Goal: Task Accomplishment & Management: Use online tool/utility

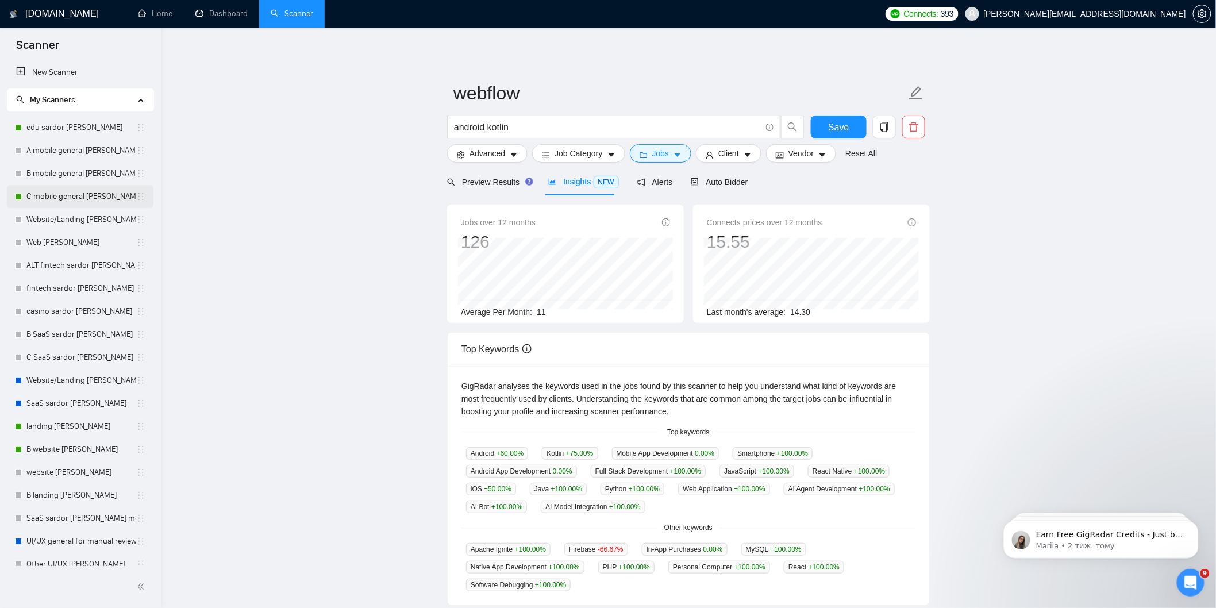
click at [77, 197] on link "C mobile general [PERSON_NAME]" at bounding box center [81, 196] width 110 height 23
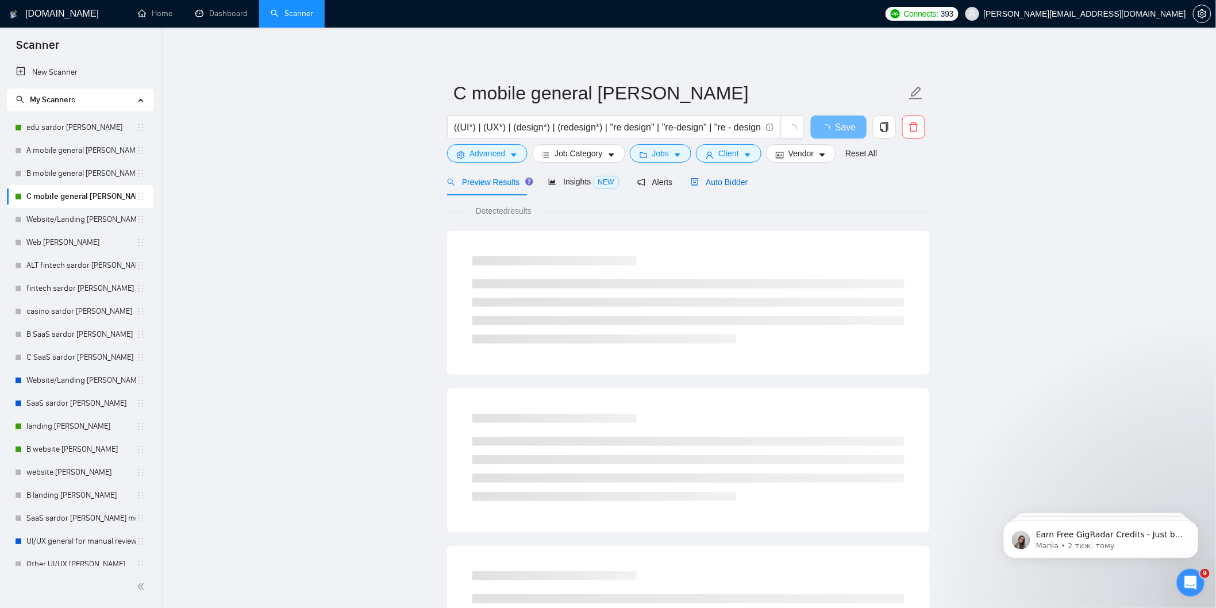
click at [714, 188] on div "Auto Bidder" at bounding box center [719, 182] width 57 height 13
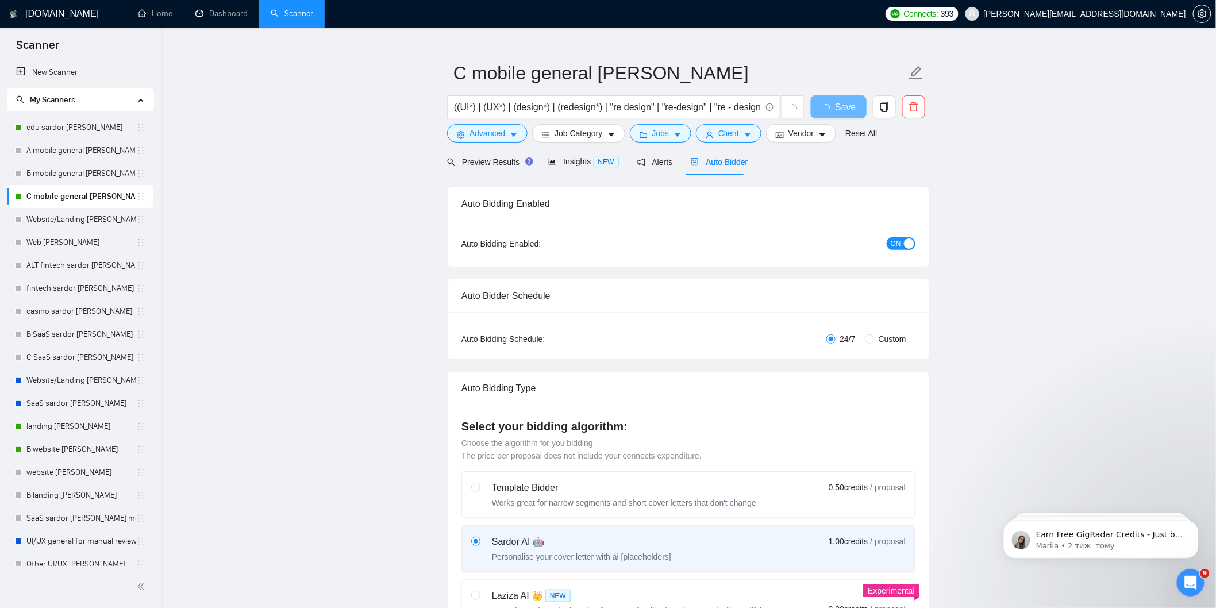
scroll to position [64, 0]
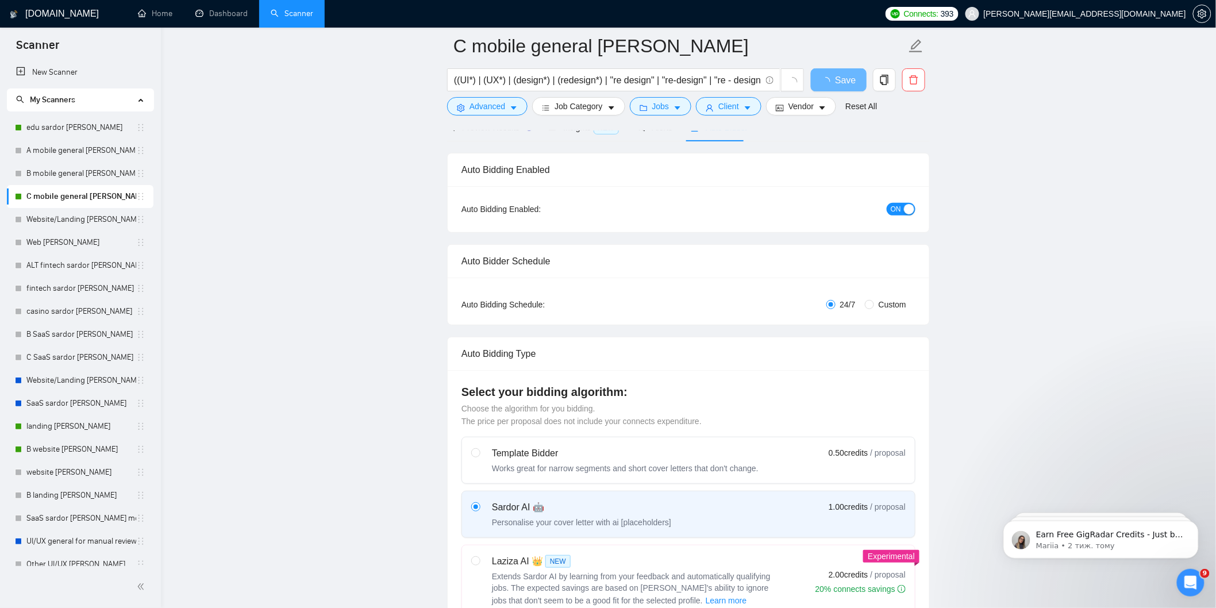
click at [900, 212] on span "ON" at bounding box center [896, 209] width 10 height 13
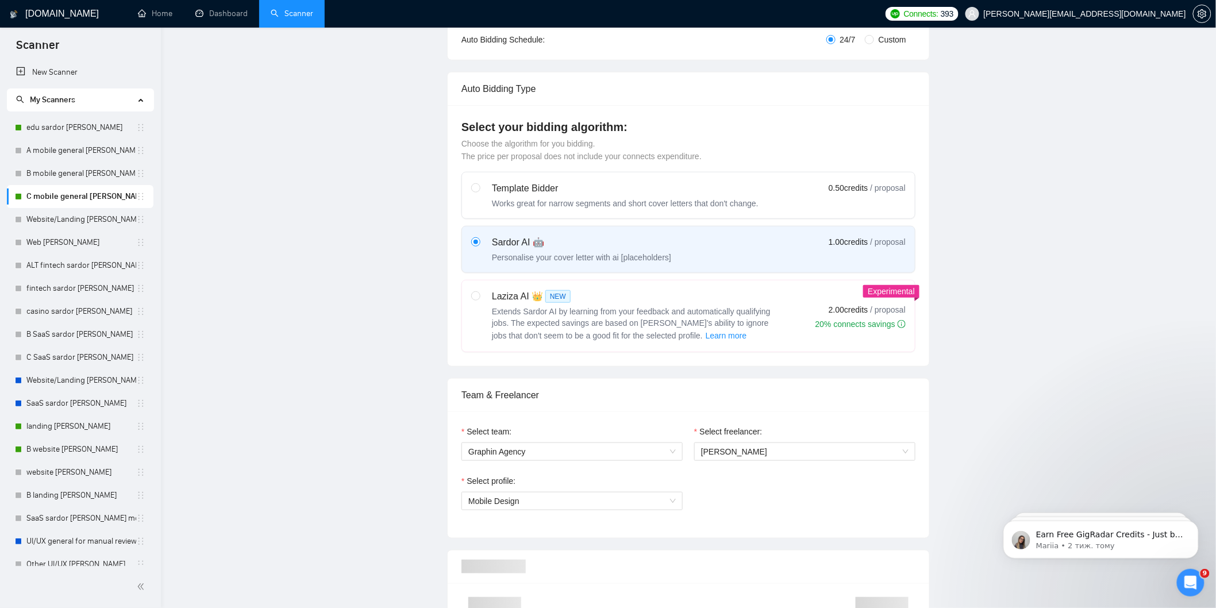
scroll to position [0, 0]
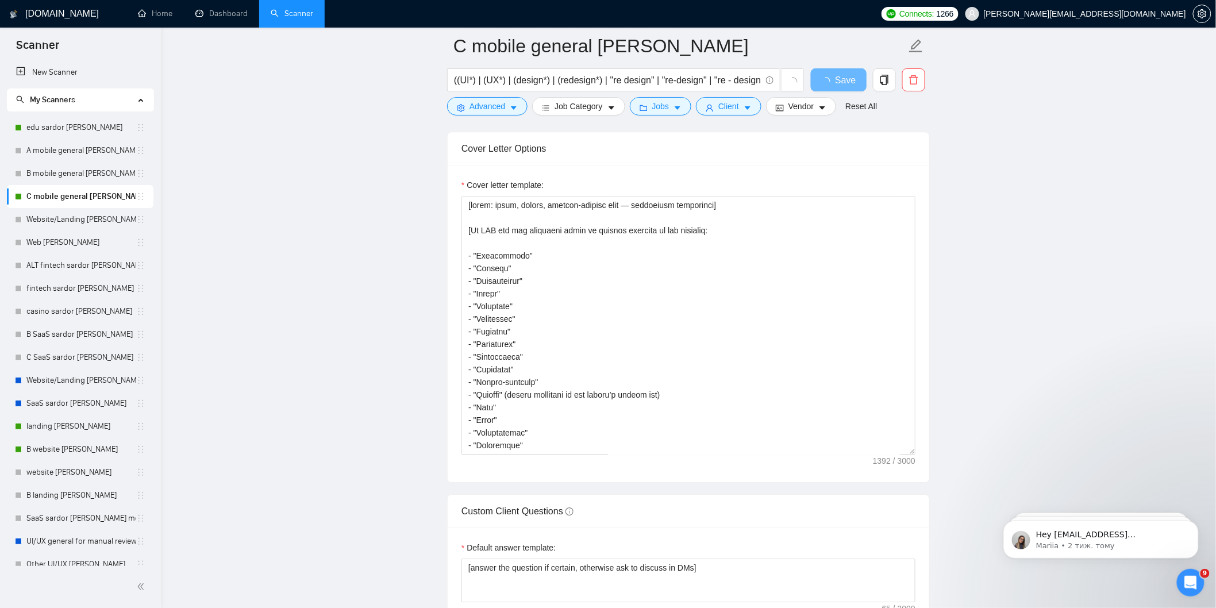
scroll to position [894, 0]
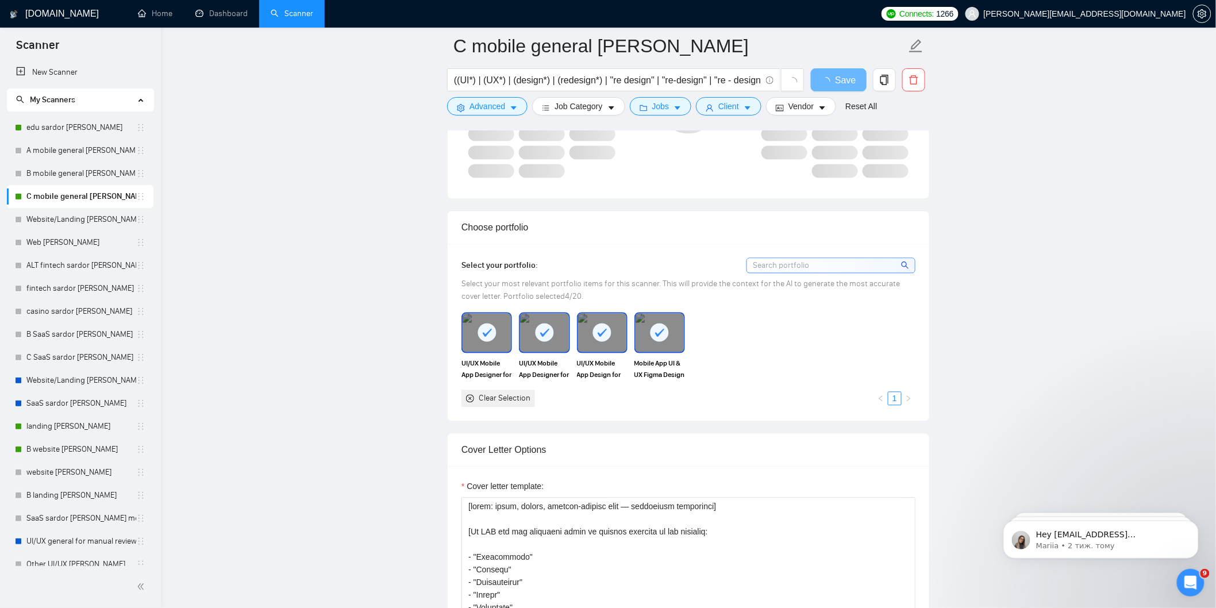
click at [793, 267] on input at bounding box center [831, 266] width 168 height 14
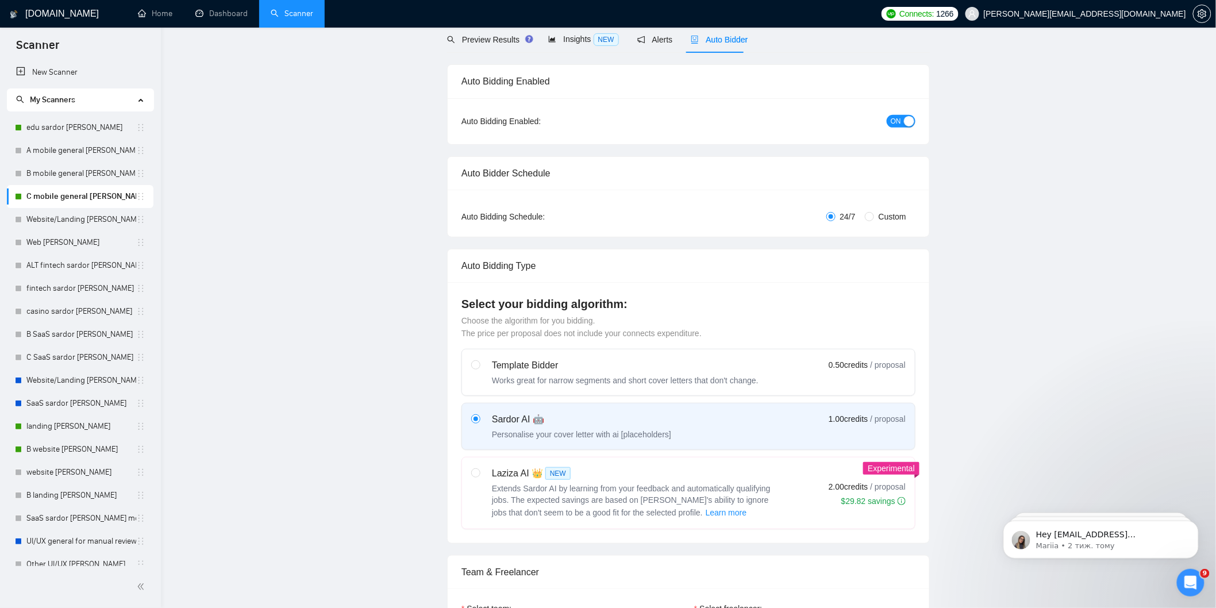
scroll to position [0, 0]
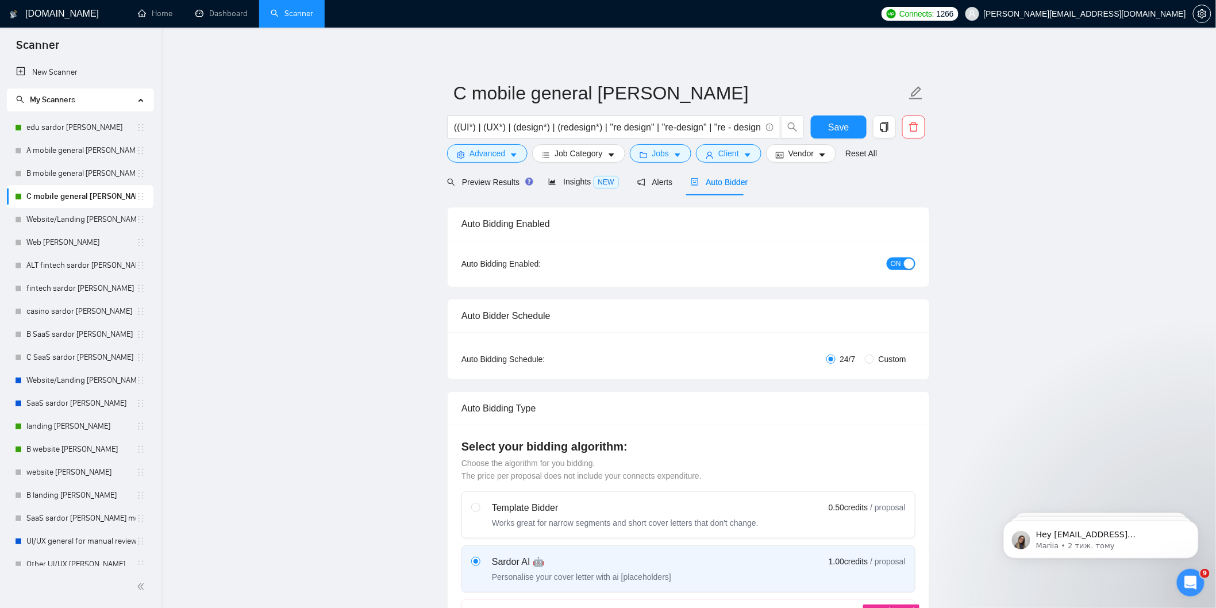
click at [901, 265] on span "ON" at bounding box center [896, 264] width 10 height 13
click at [832, 125] on span "Save" at bounding box center [838, 127] width 21 height 14
